Goal: Contribute content: Add original content to the website for others to see

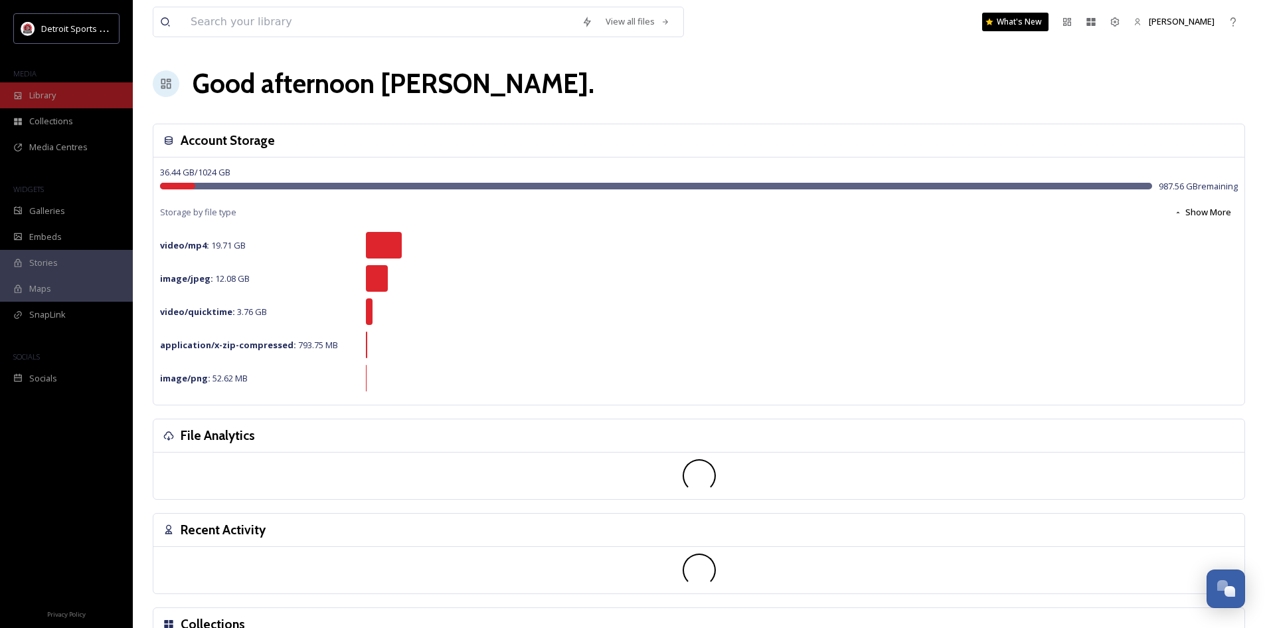
click at [45, 99] on span "Library" at bounding box center [42, 95] width 27 height 13
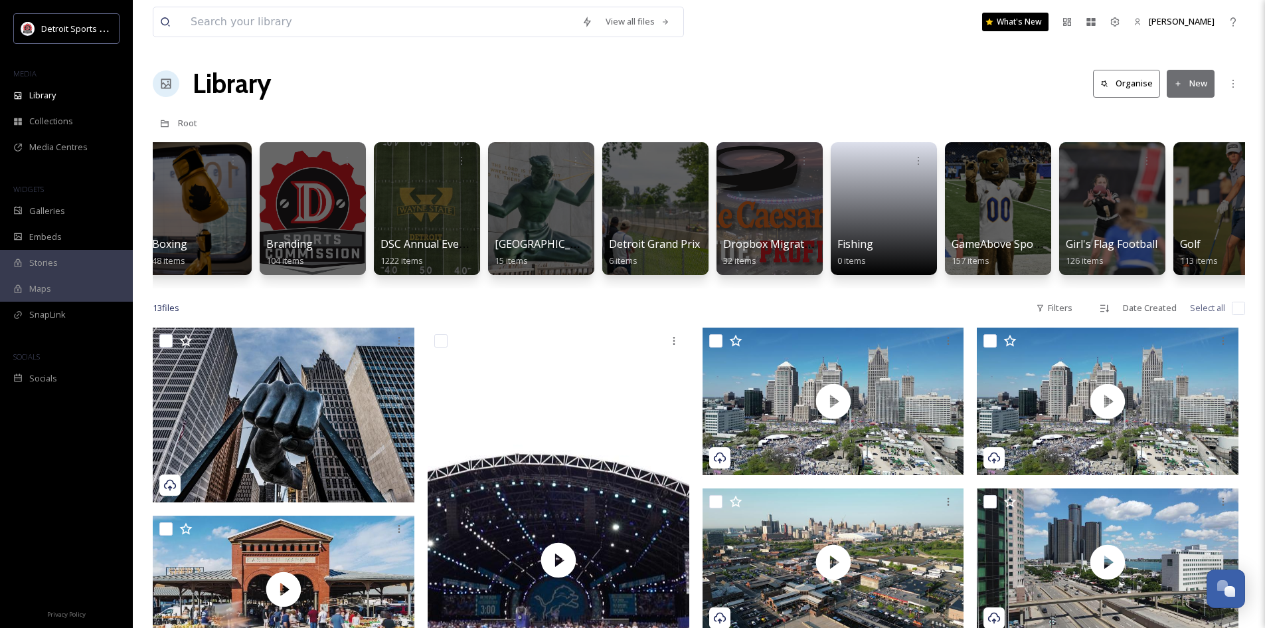
scroll to position [0, 441]
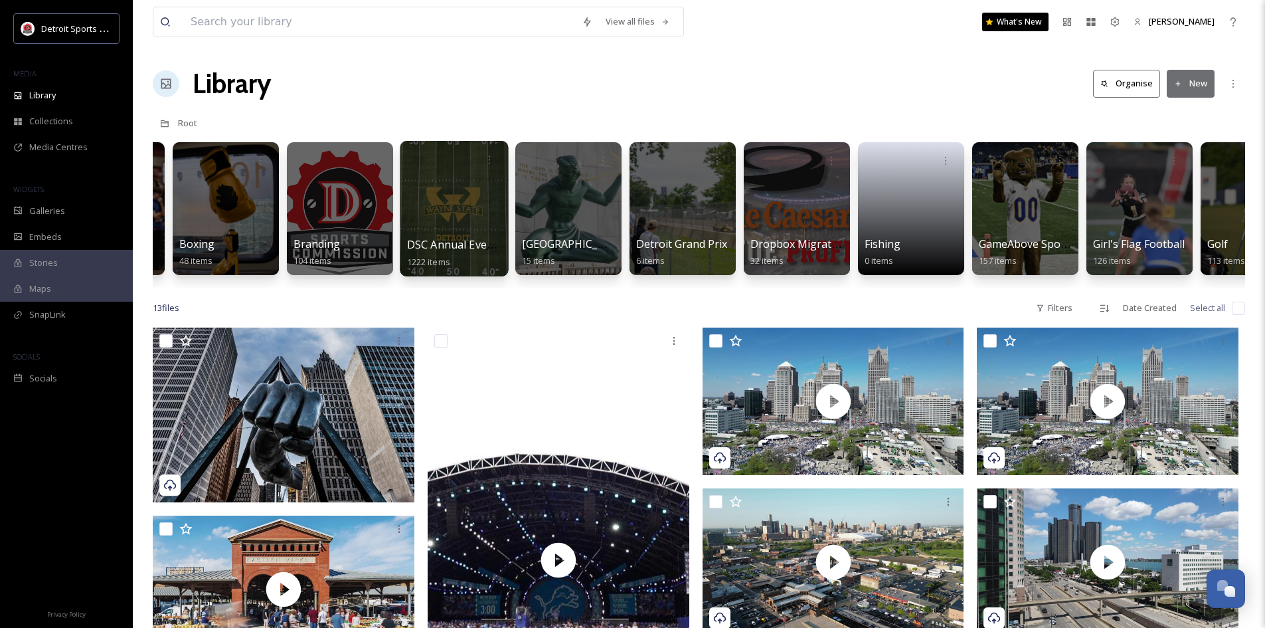
click at [456, 242] on span "DSC Annual Events" at bounding box center [455, 244] width 96 height 15
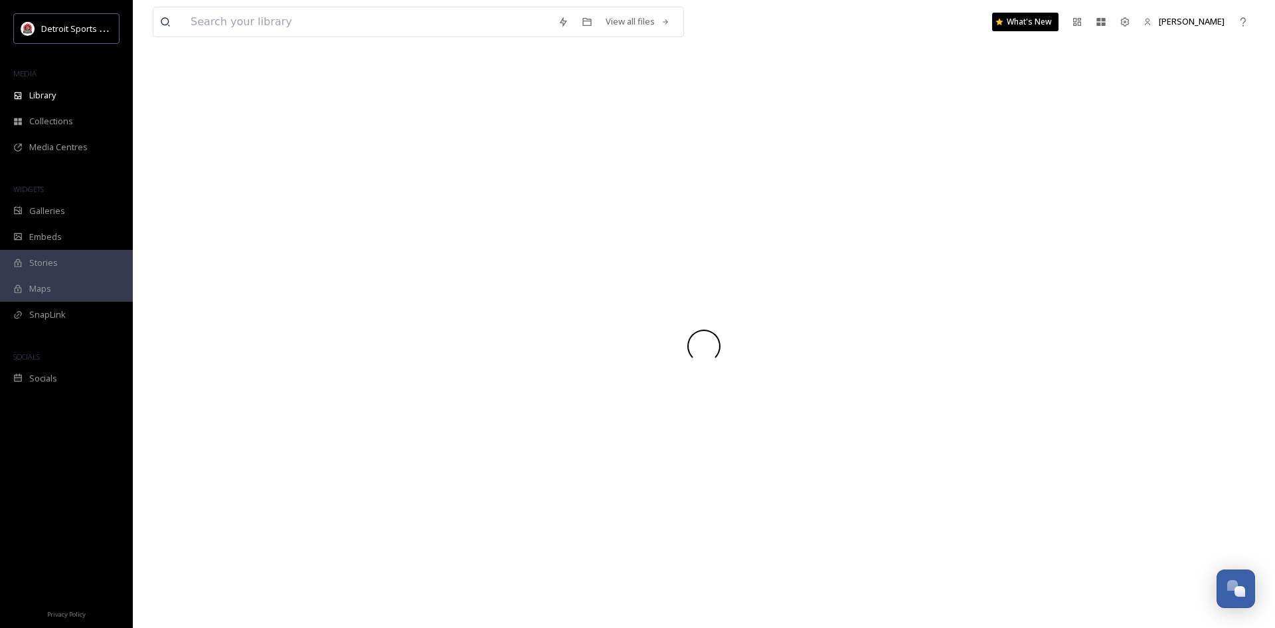
click at [456, 242] on div at bounding box center [704, 346] width 1102 height 564
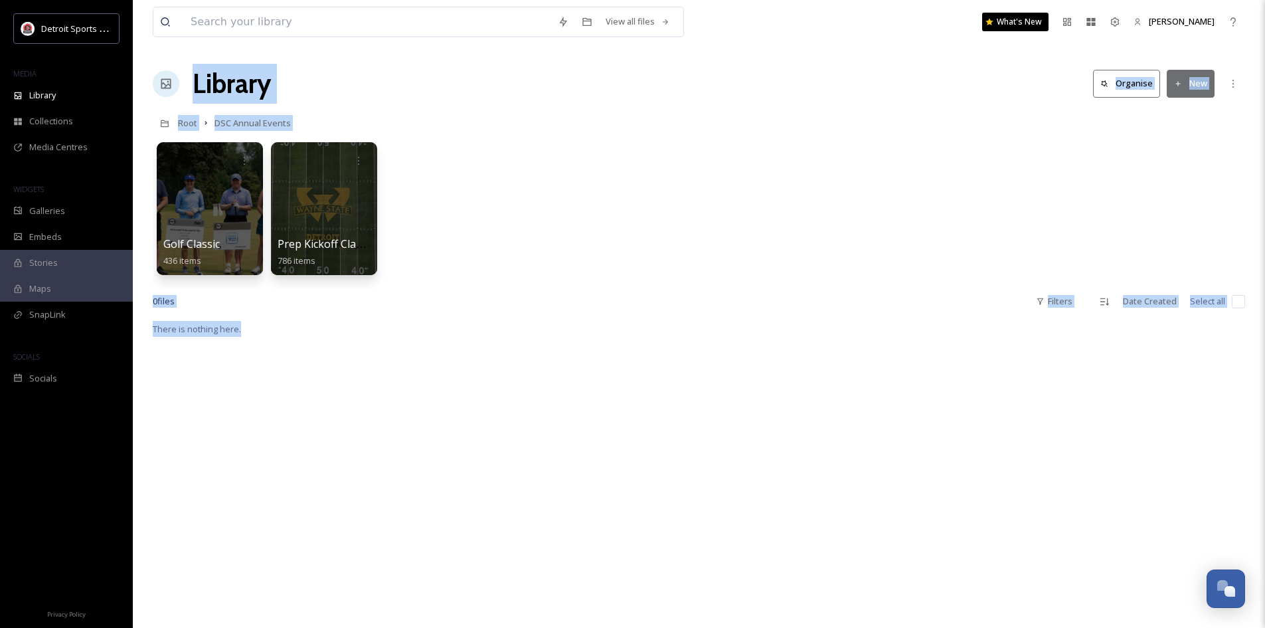
click at [551, 195] on div "Golf Classic 436 items Prep Kickoff Classic 786 items" at bounding box center [699, 211] width 1093 height 153
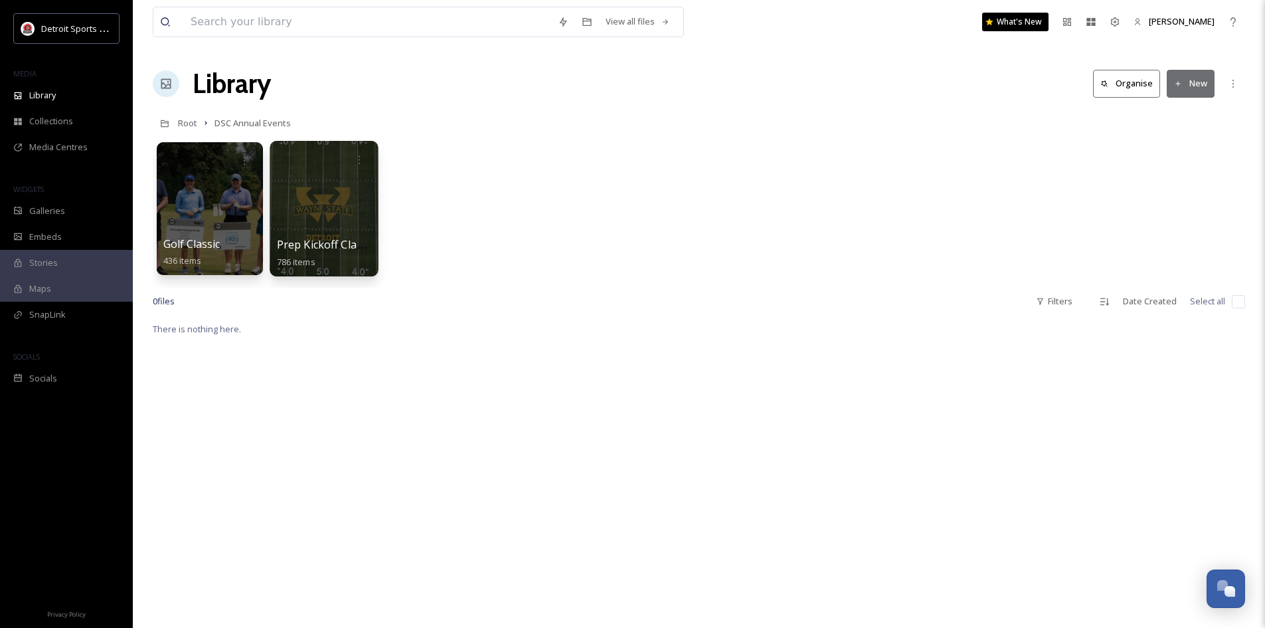
click at [301, 260] on span "786 items" at bounding box center [296, 261] width 39 height 12
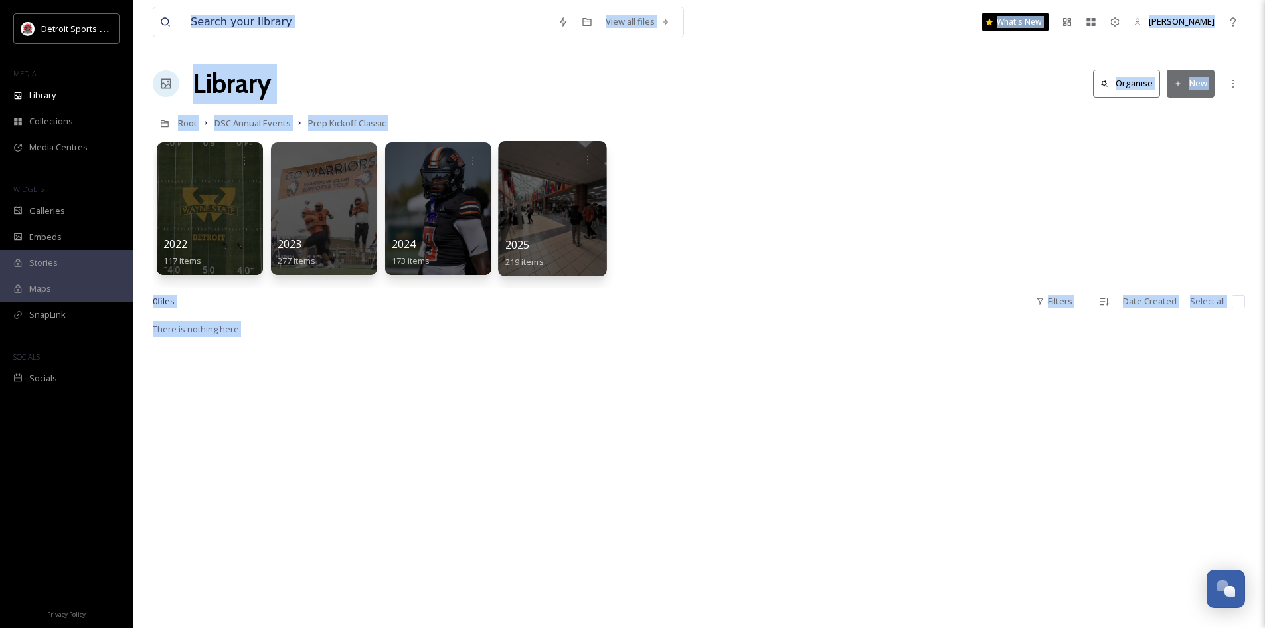
click at [572, 250] on div "2025 219 items" at bounding box center [552, 252] width 95 height 33
click at [780, 245] on div "2022 117 items 2023 277 items 2024 173 items 2025 219 items" at bounding box center [699, 211] width 1093 height 153
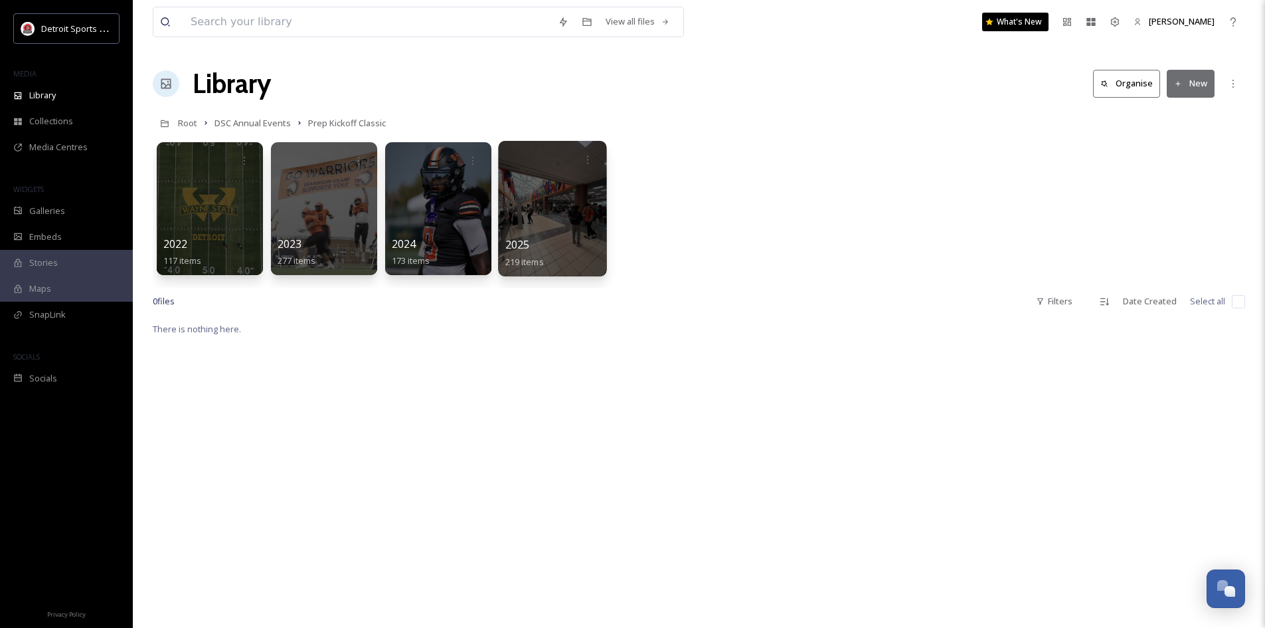
click at [580, 242] on div "2025 219 items" at bounding box center [552, 252] width 95 height 33
click at [517, 207] on div at bounding box center [552, 208] width 108 height 135
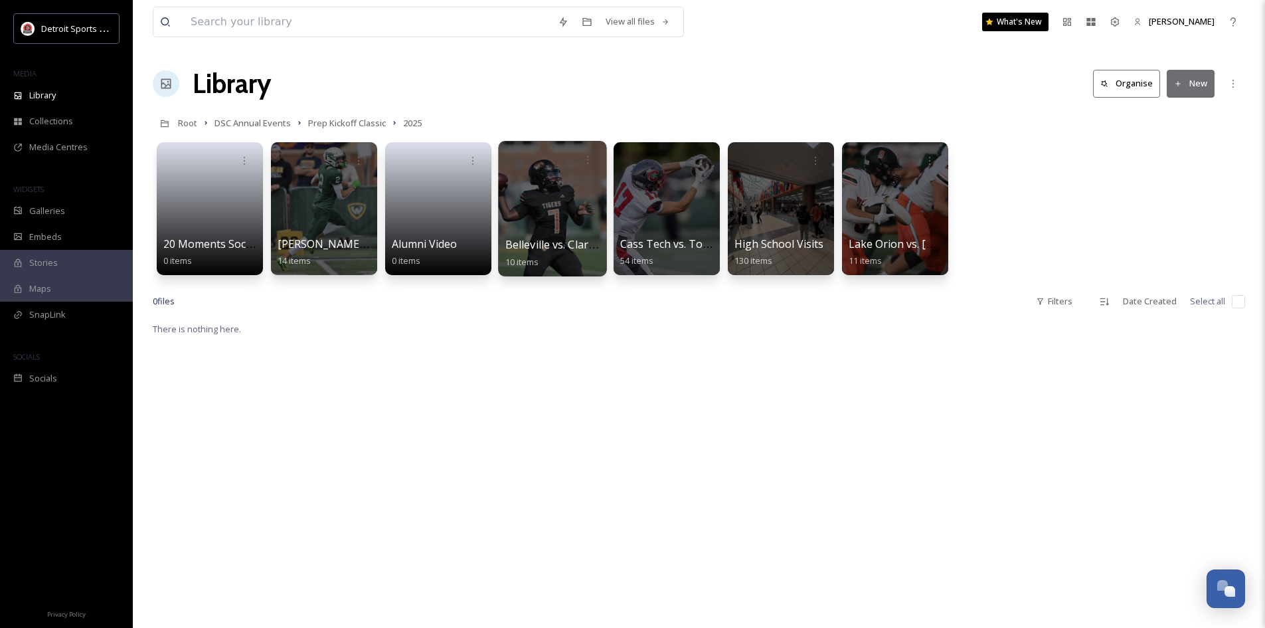
click at [570, 224] on div at bounding box center [552, 208] width 108 height 135
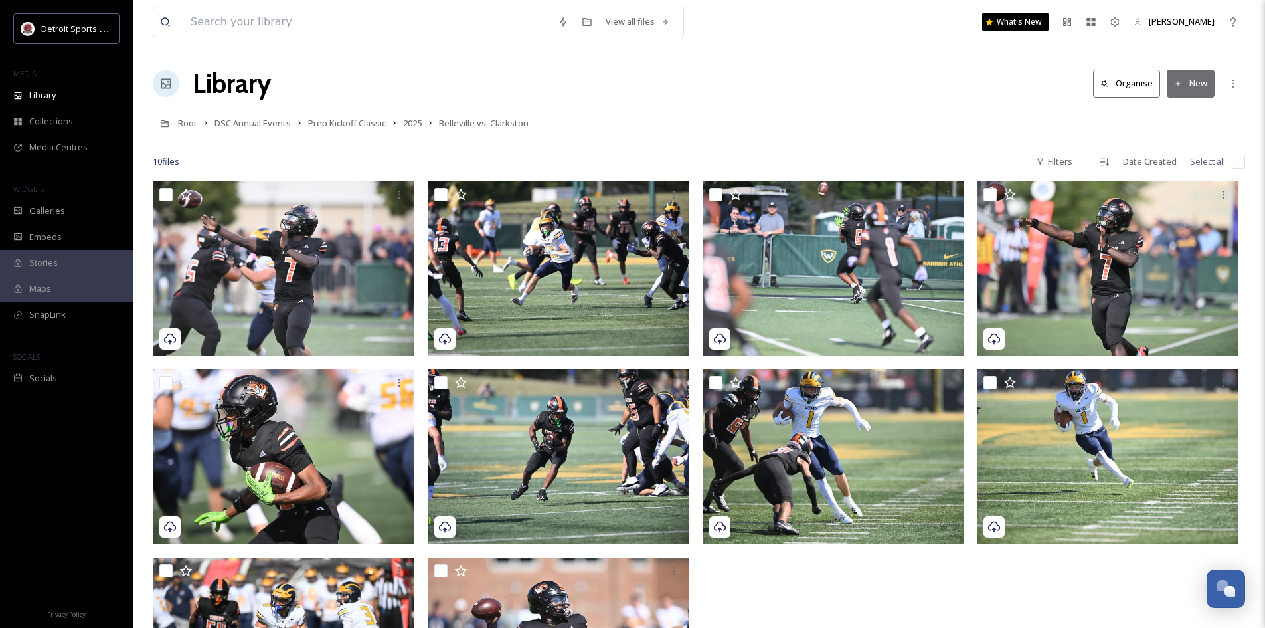
click at [1198, 85] on button "New" at bounding box center [1191, 83] width 48 height 27
click at [1183, 110] on span "File Upload" at bounding box center [1185, 114] width 44 height 13
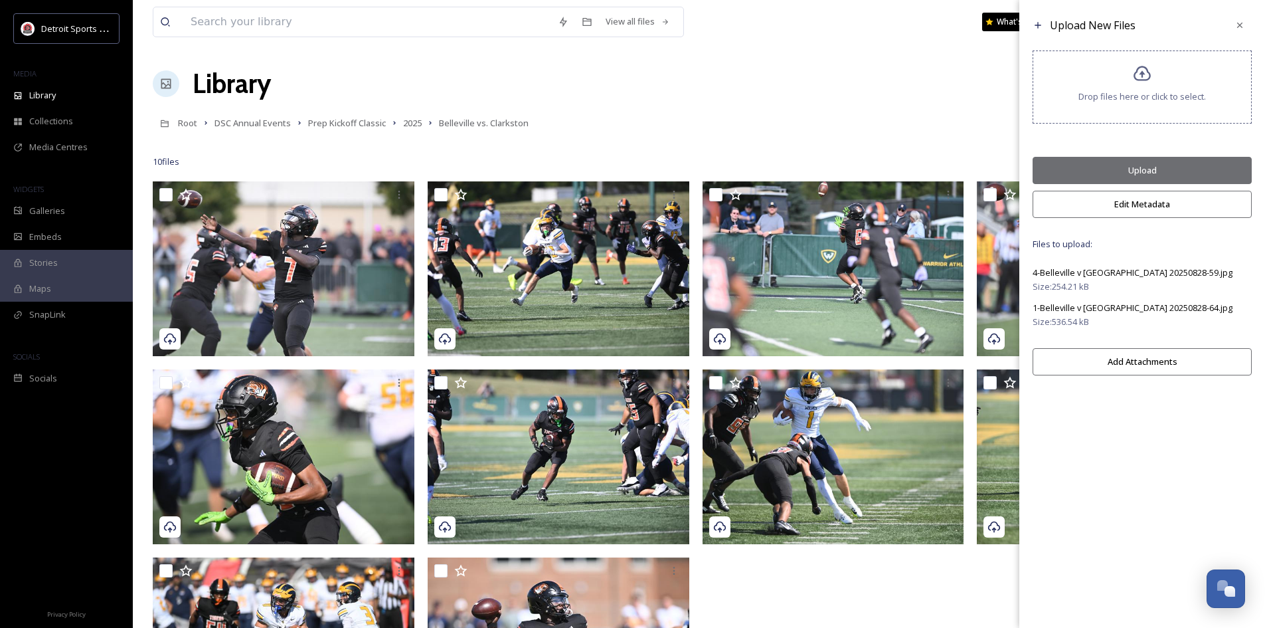
click at [1178, 361] on button "Add Attachments" at bounding box center [1142, 361] width 219 height 27
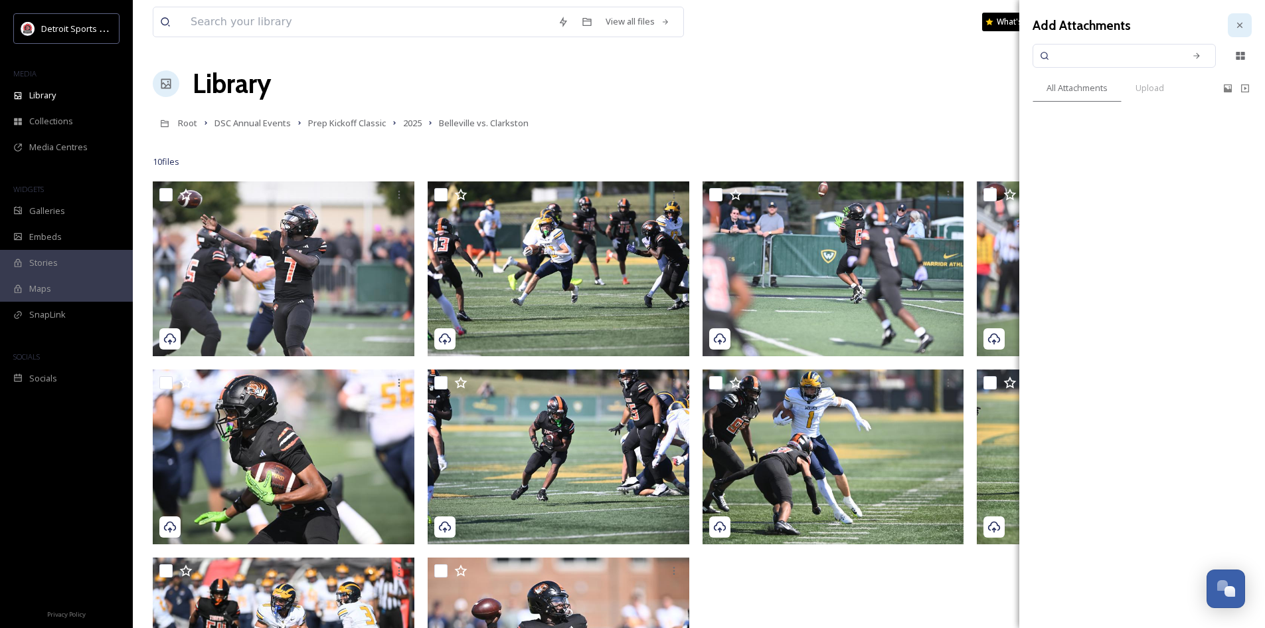
click at [1239, 30] on icon at bounding box center [1240, 25] width 11 height 11
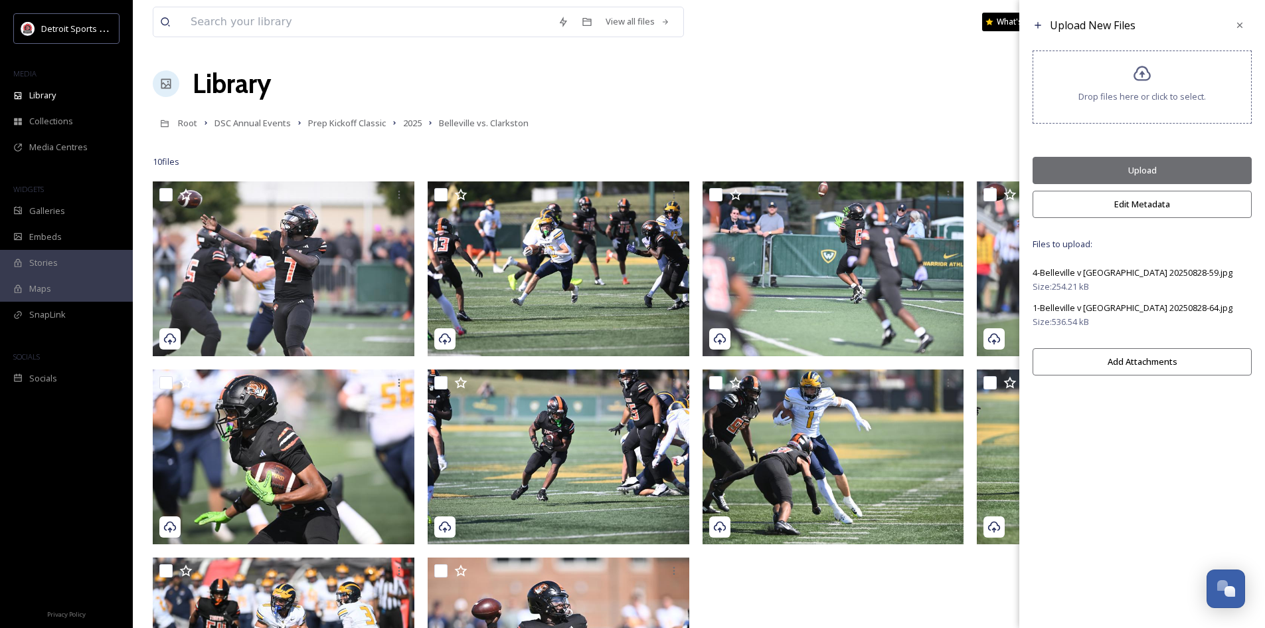
click at [1135, 92] on span "Drop files here or click to select." at bounding box center [1143, 96] width 128 height 13
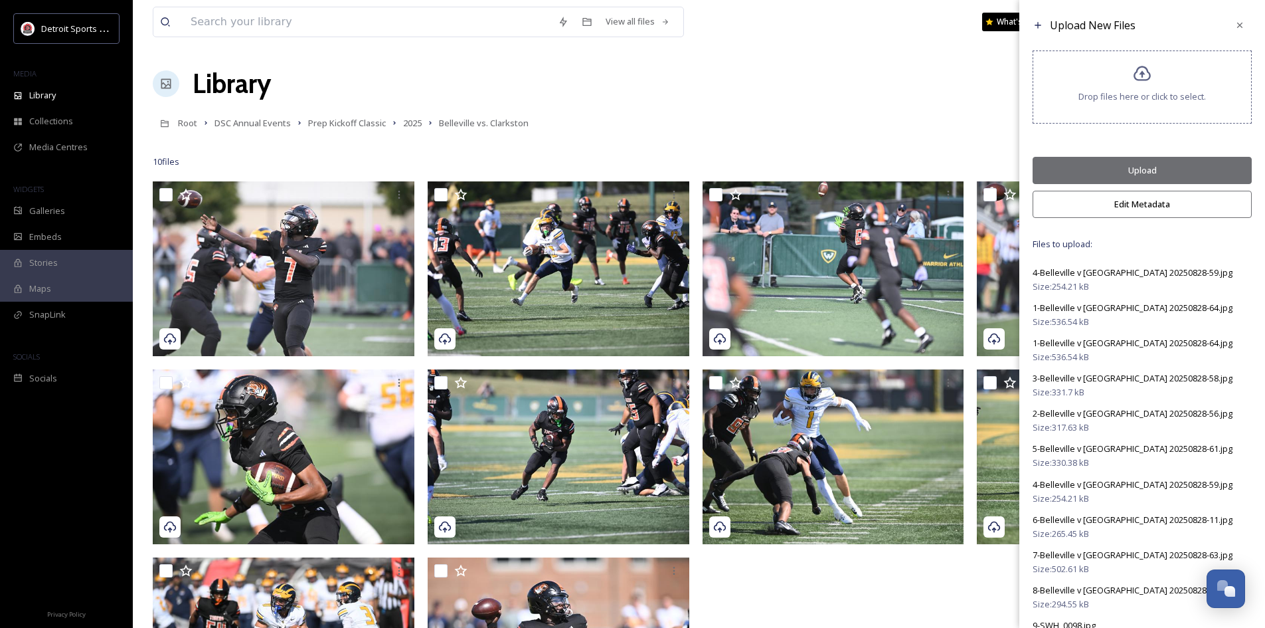
click at [1152, 175] on button "Upload" at bounding box center [1142, 170] width 219 height 27
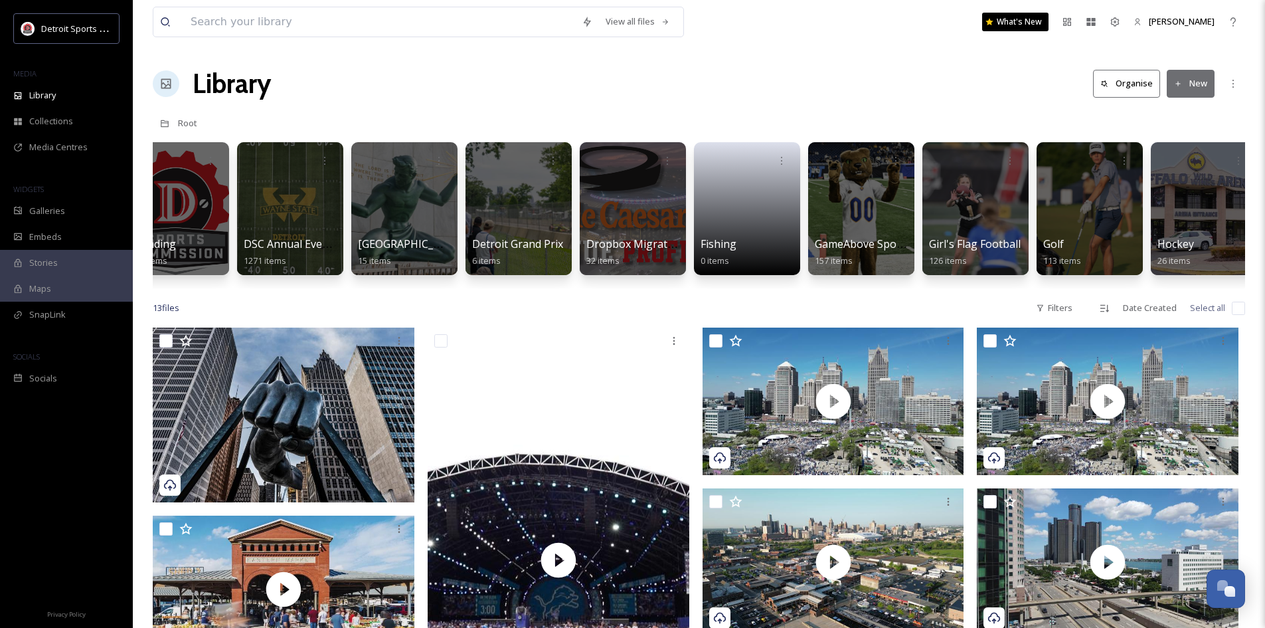
scroll to position [0, 726]
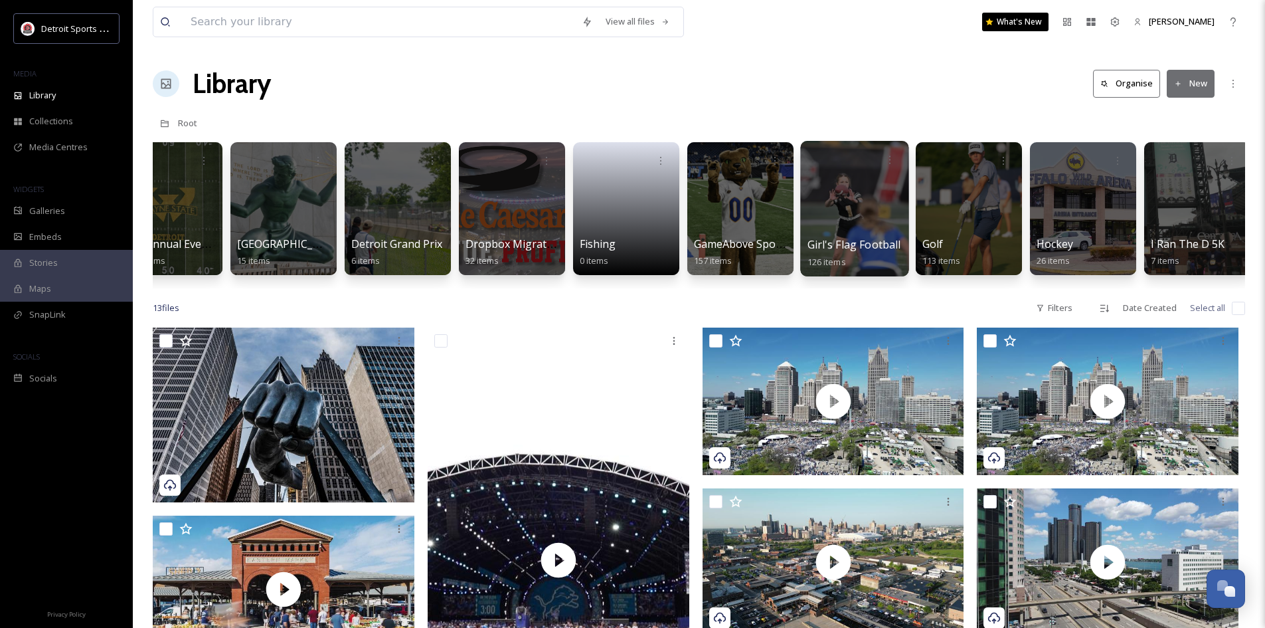
click at [845, 246] on span "Girl's Flag Football" at bounding box center [855, 244] width 94 height 15
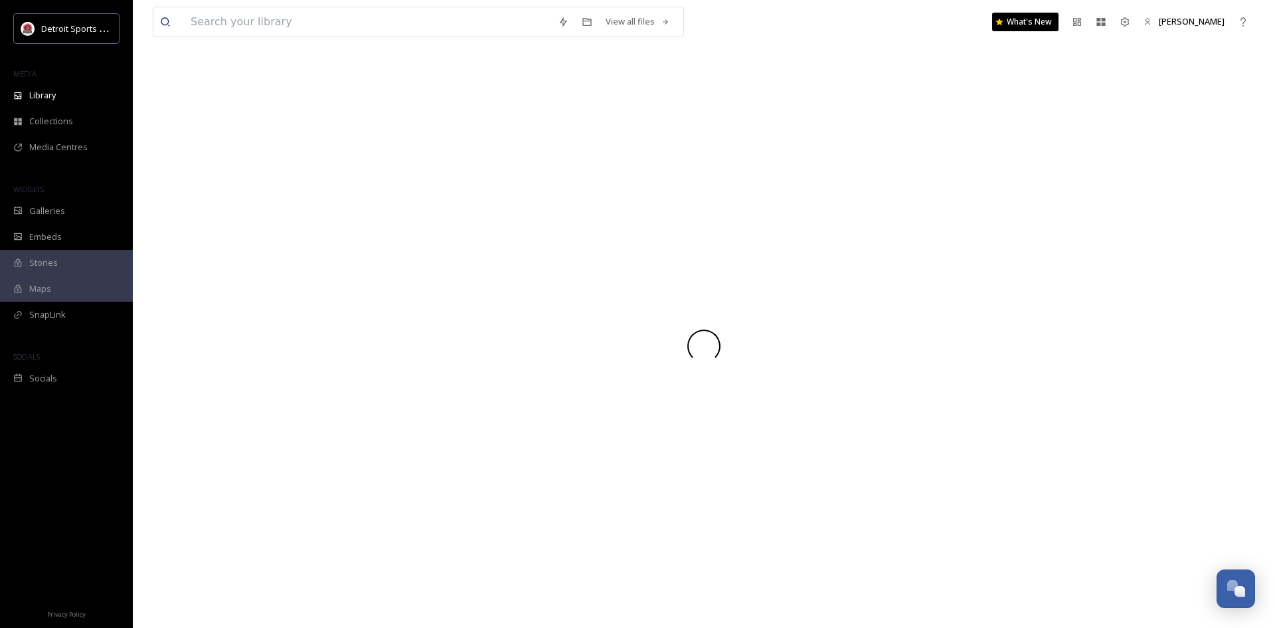
click at [845, 246] on div at bounding box center [704, 346] width 1102 height 564
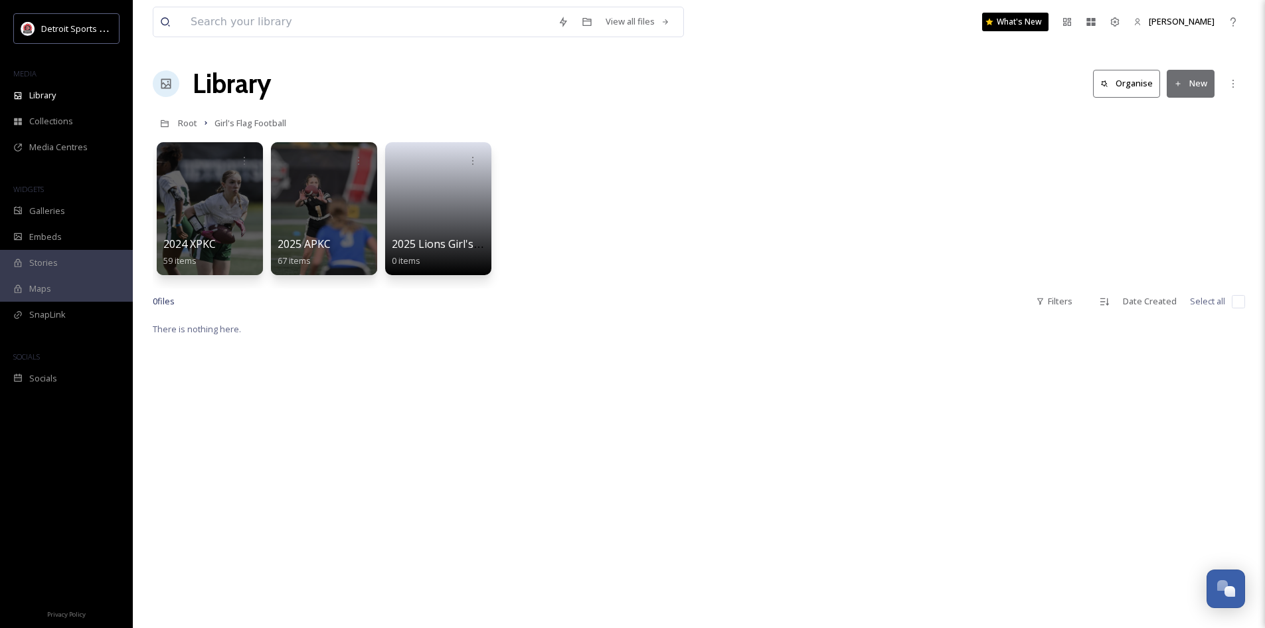
click at [648, 267] on div "2024 XPKC 59 items 2025 APKC 67 items 2025 Lions Girl's Flag Football Tournamen…" at bounding box center [699, 211] width 1093 height 153
click at [331, 245] on div "2025 APKC 67 items" at bounding box center [324, 252] width 95 height 33
click at [338, 229] on div at bounding box center [324, 208] width 108 height 135
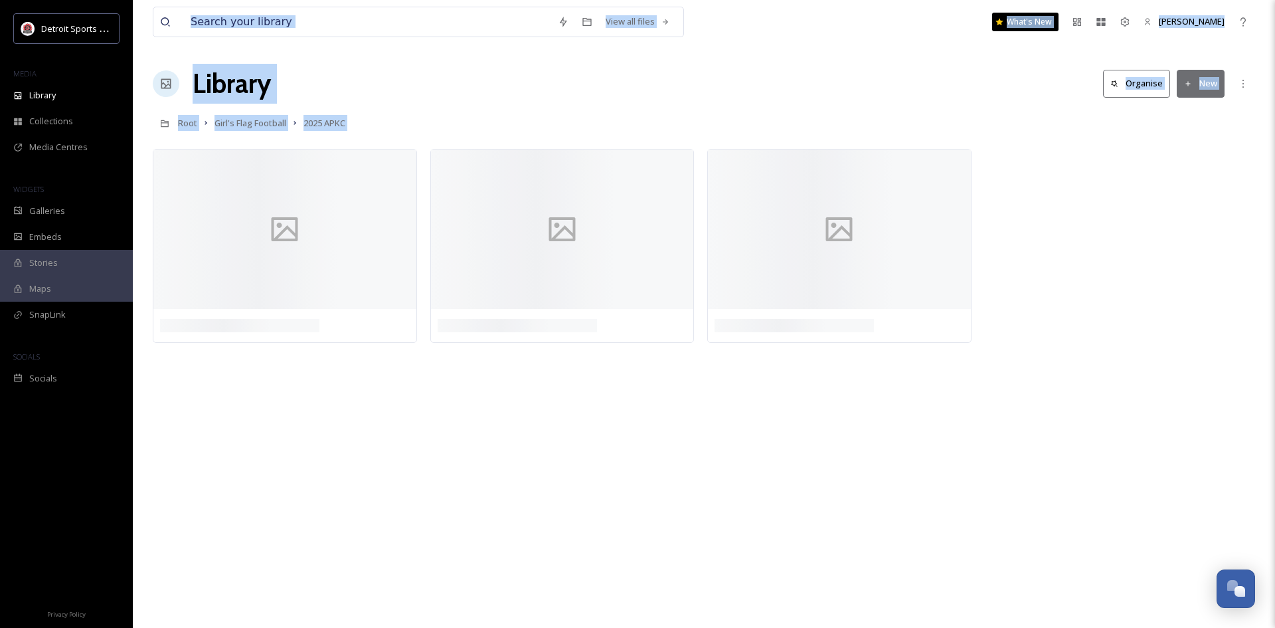
click at [331, 464] on div "View all files What's New [PERSON_NAME] Library Organise New Root Girl's Flag F…" at bounding box center [704, 314] width 1142 height 628
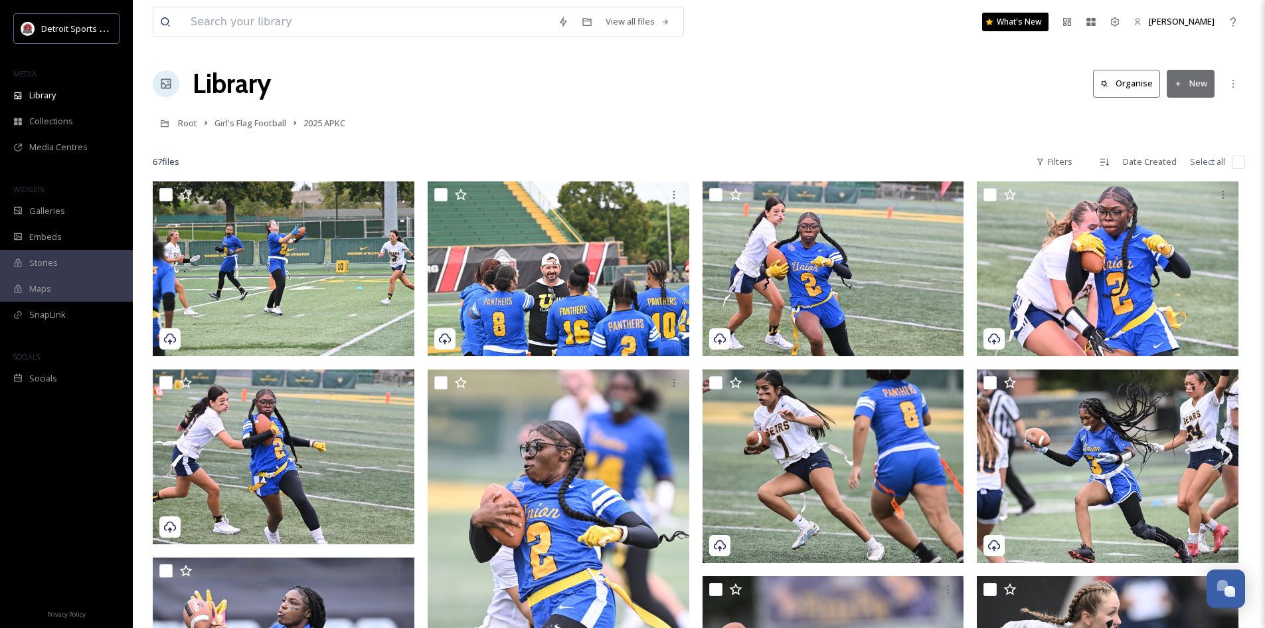
click at [1203, 85] on button "New" at bounding box center [1191, 83] width 48 height 27
click at [650, 112] on div "Root Girl's Flag Football 2025 APKC" at bounding box center [699, 122] width 1093 height 25
click at [1191, 86] on button "New" at bounding box center [1191, 83] width 48 height 27
click at [1181, 172] on span "Folder" at bounding box center [1175, 166] width 25 height 13
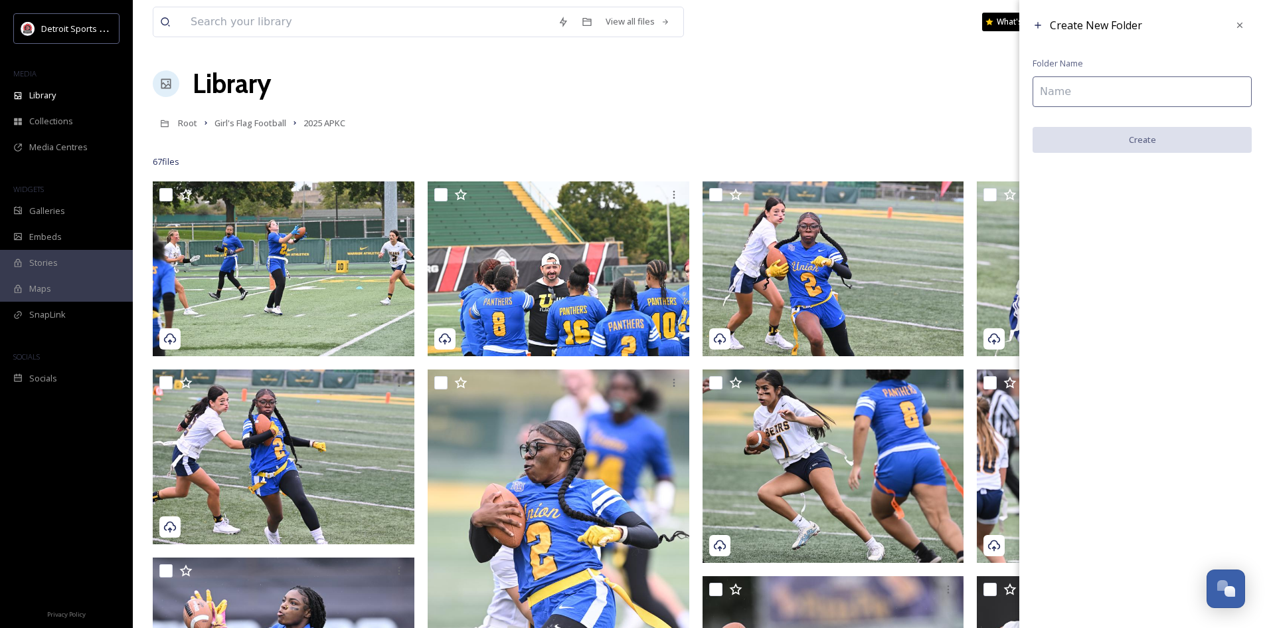
click at [1095, 98] on input at bounding box center [1142, 91] width 219 height 31
type input "A"
drag, startPoint x: 1235, startPoint y: 16, endPoint x: 1184, endPoint y: 21, distance: 50.7
click at [1234, 17] on div at bounding box center [1240, 25] width 24 height 24
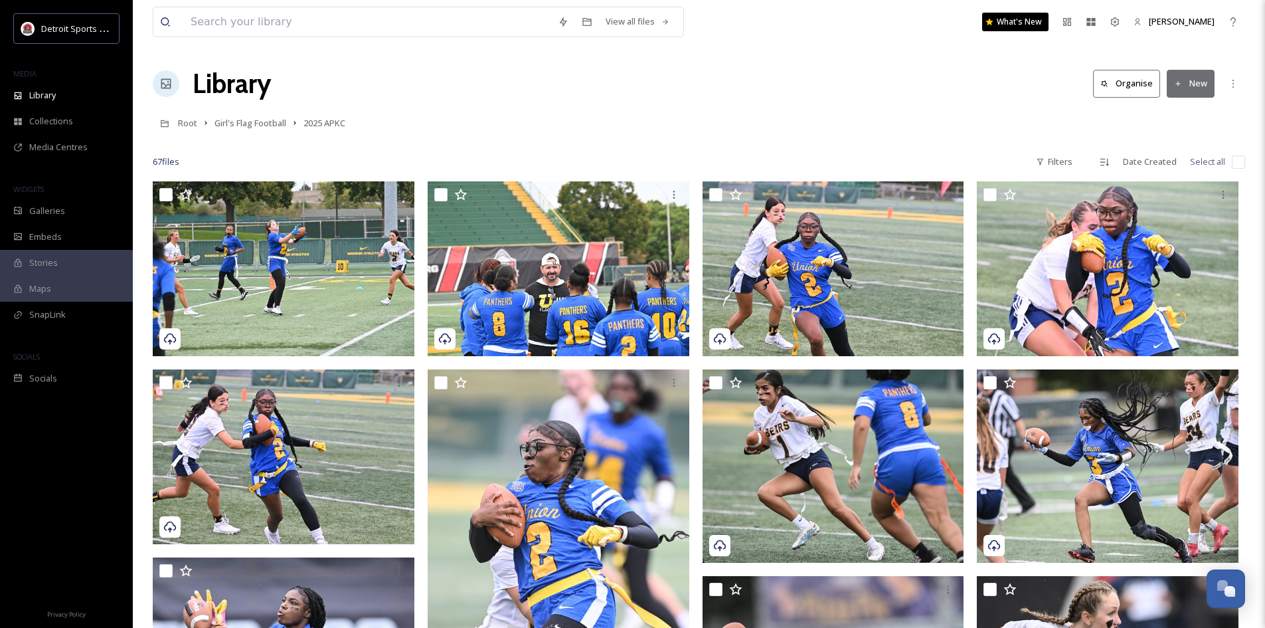
click at [1197, 91] on button "New" at bounding box center [1191, 83] width 48 height 27
click at [1180, 117] on span "File Upload" at bounding box center [1185, 114] width 44 height 13
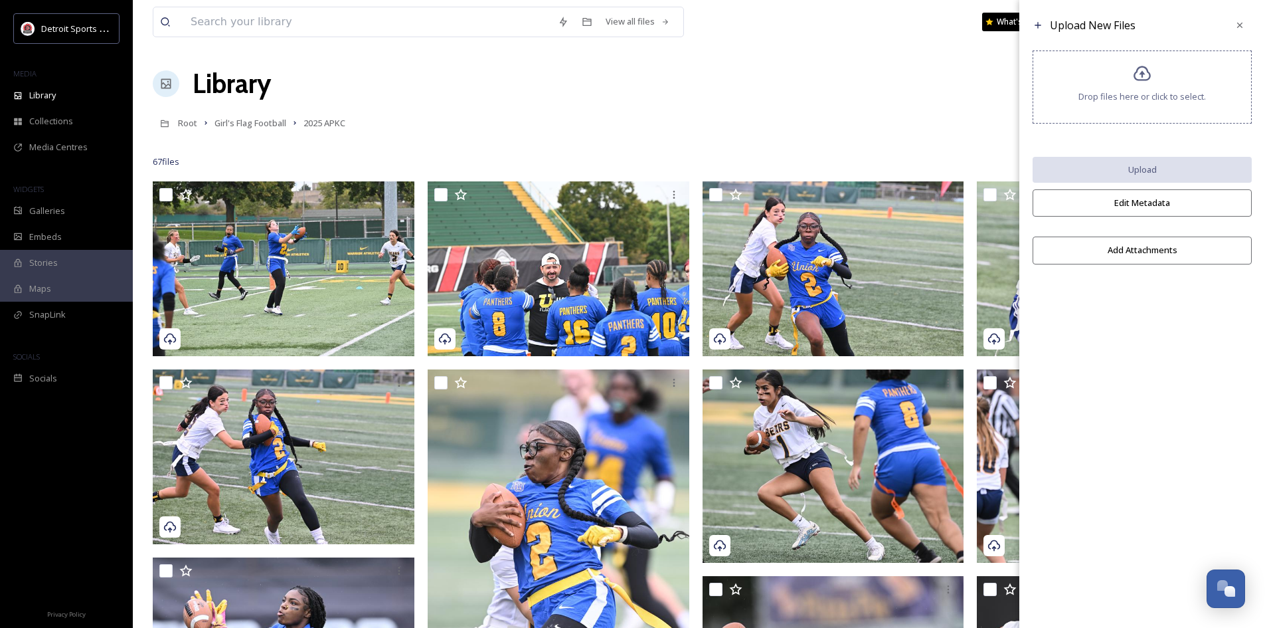
click at [1134, 82] on icon at bounding box center [1142, 73] width 19 height 19
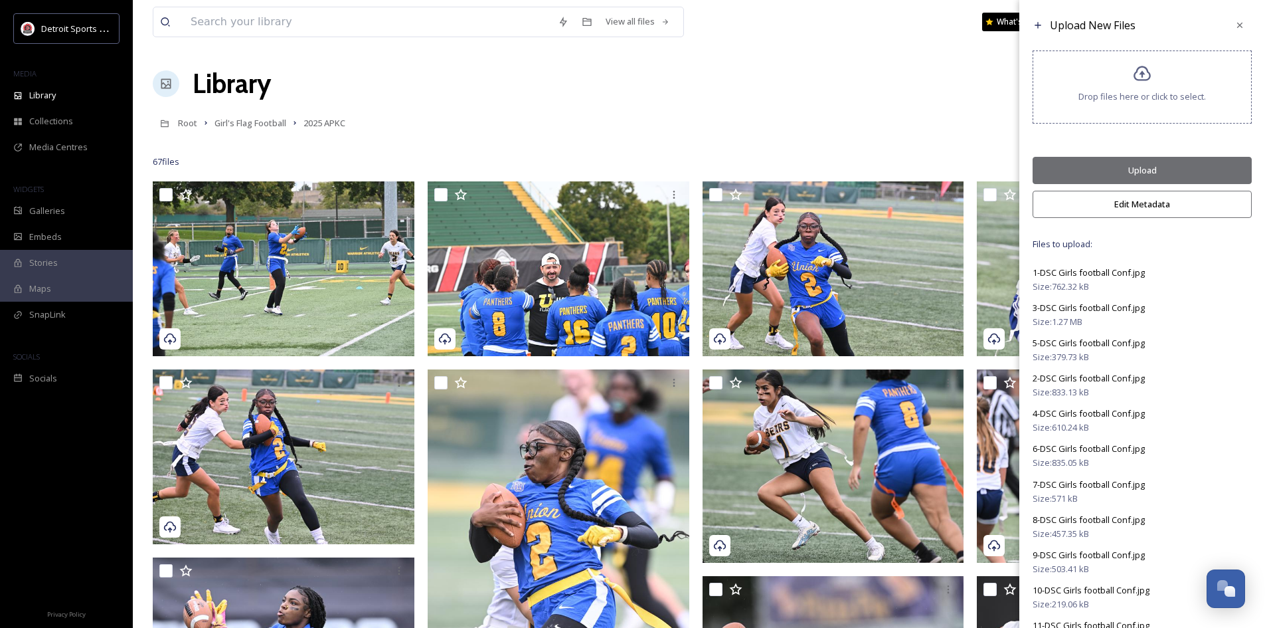
click at [1143, 167] on button "Upload" at bounding box center [1142, 170] width 219 height 27
